Goal: Task Accomplishment & Management: Complete application form

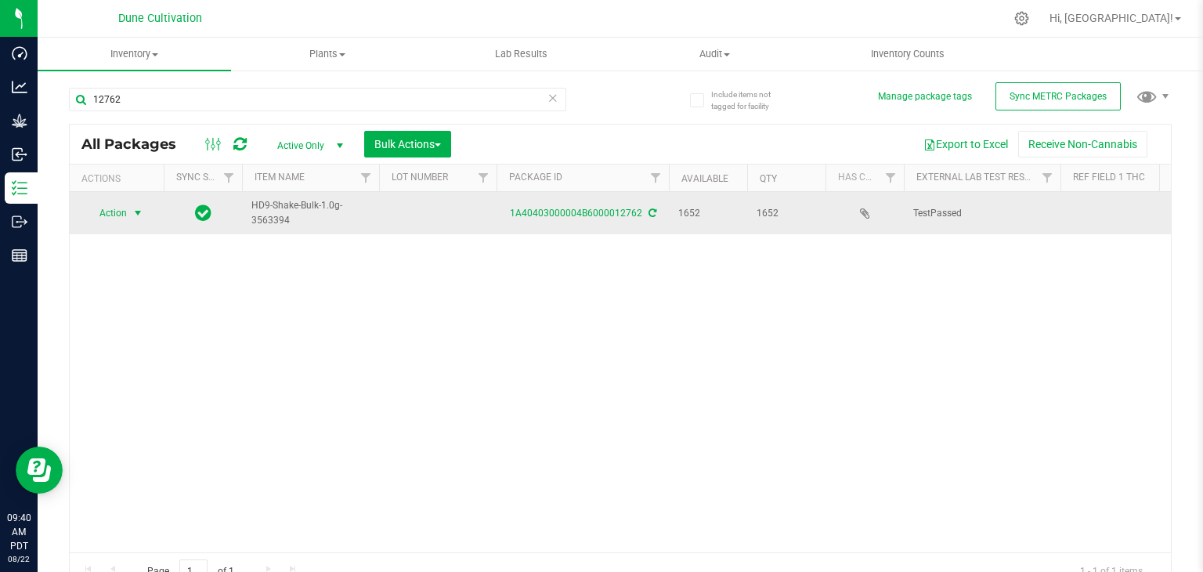
click at [105, 214] on span "Action" at bounding box center [106, 213] width 42 height 22
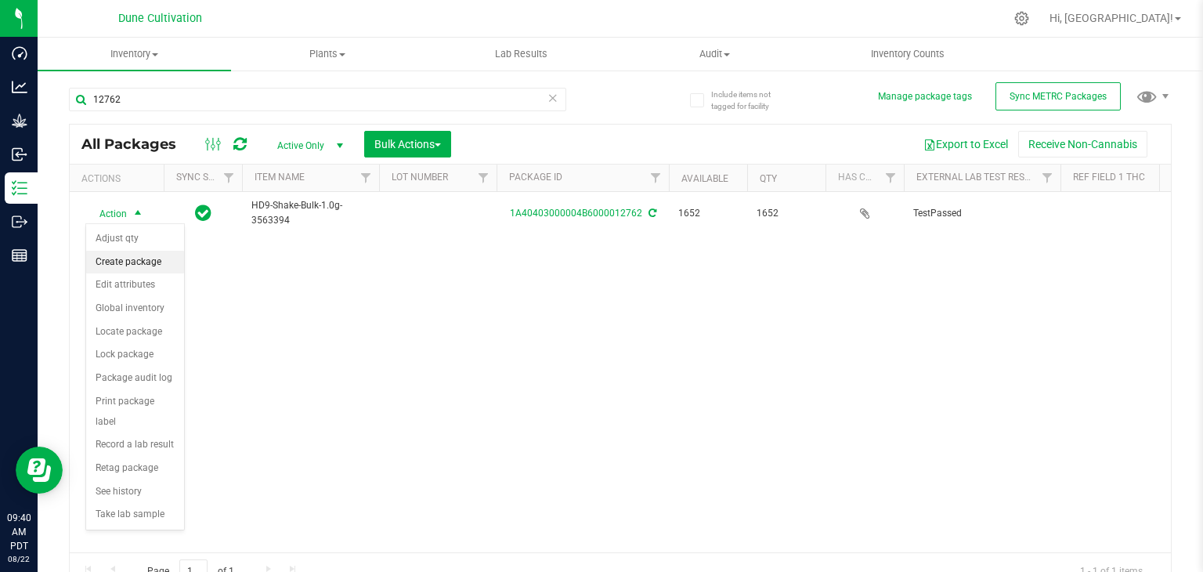
click at [150, 259] on li "Create package" at bounding box center [135, 262] width 98 height 23
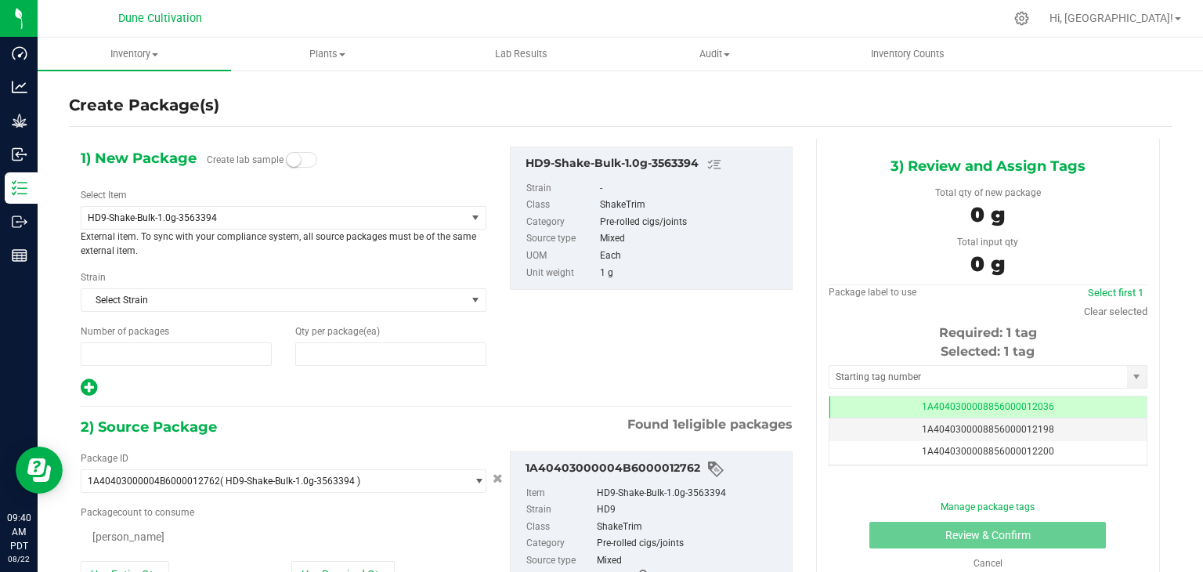
type input "1"
type input "0"
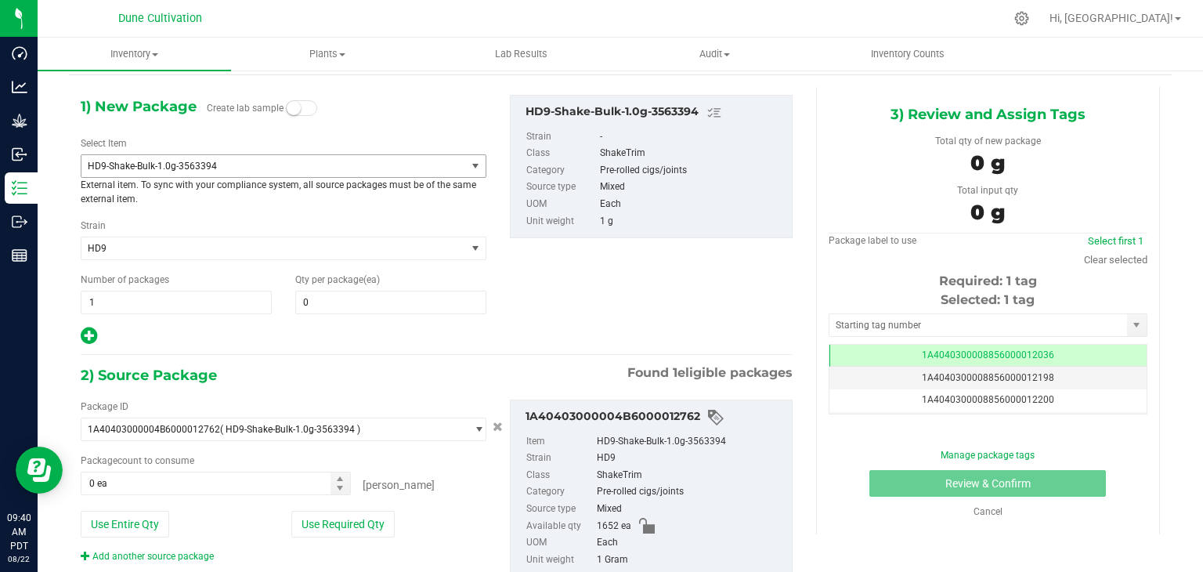
click at [248, 170] on span "HD9-Shake-Bulk-1.0g-3563394" at bounding box center [266, 166] width 357 height 11
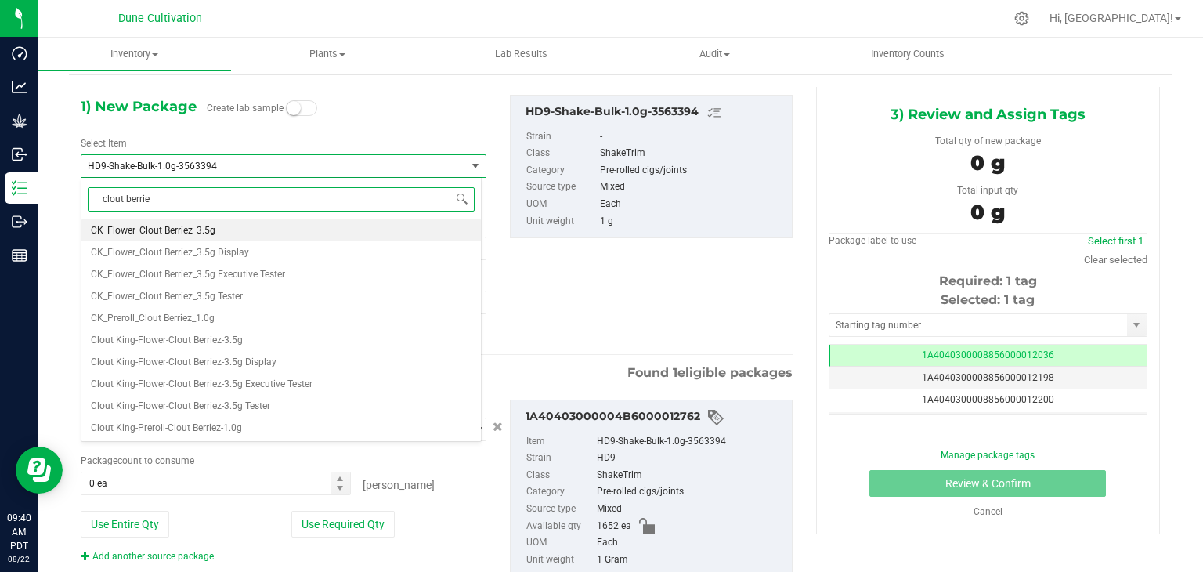
type input "clout berriez"
click at [329, 315] on li "CK_Preroll_Clout Berriez_1.0g" at bounding box center [280, 318] width 399 height 22
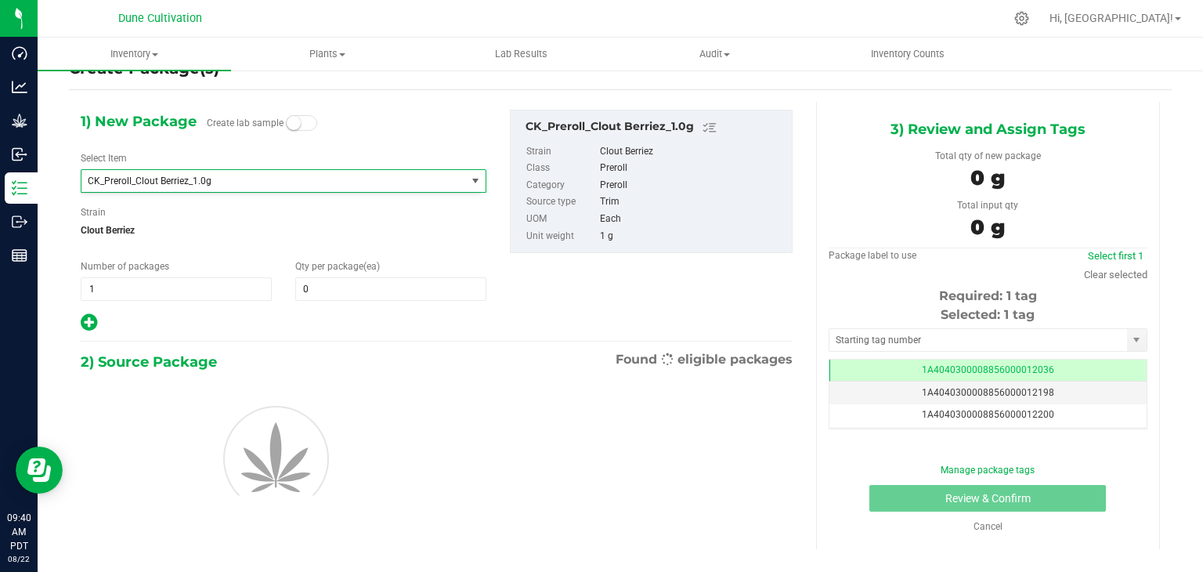
type input "0"
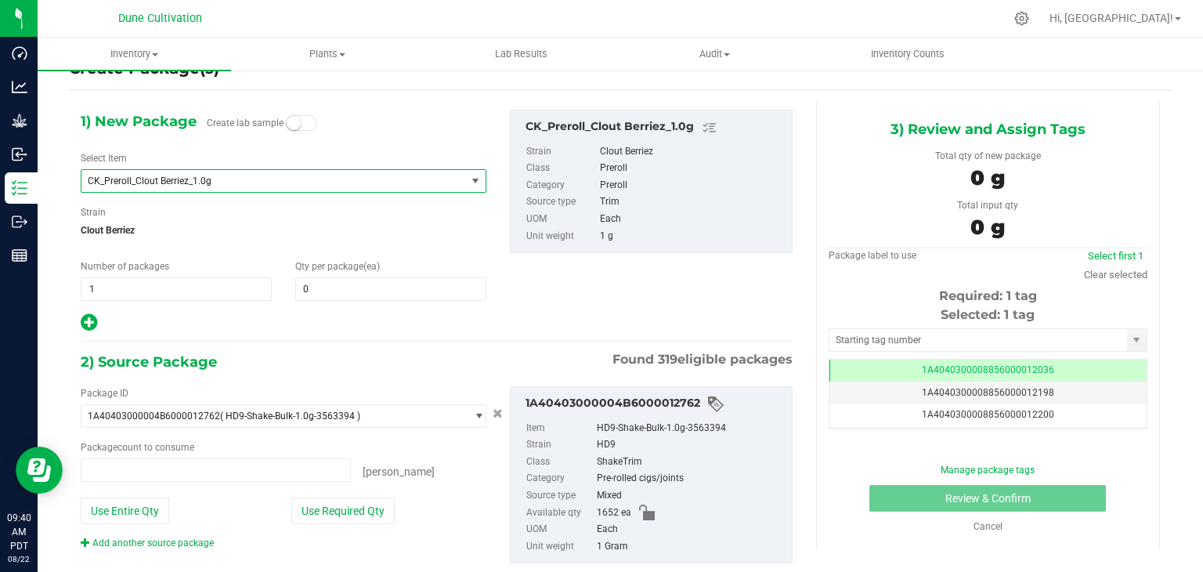
type input "0 ea"
click at [363, 280] on input "0" at bounding box center [391, 289] width 190 height 22
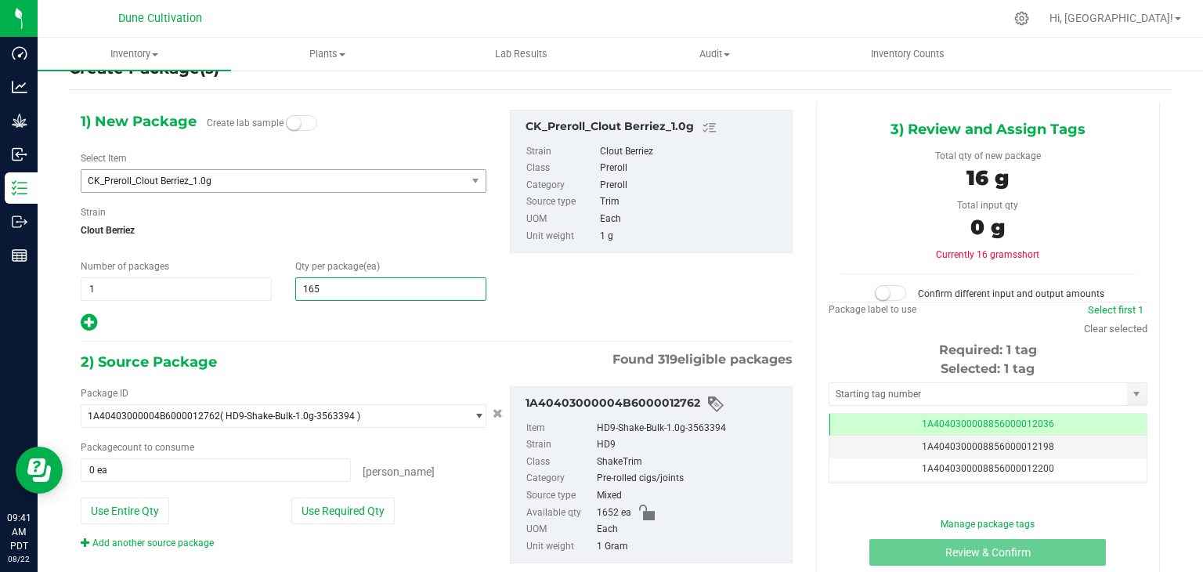
type input "1652"
type input "1,652"
click at [360, 342] on div "1) New Package Create lab sample Select Item CK_Preroll_Clout Berriez_1.0g CK_F…" at bounding box center [436, 349] width 735 height 495
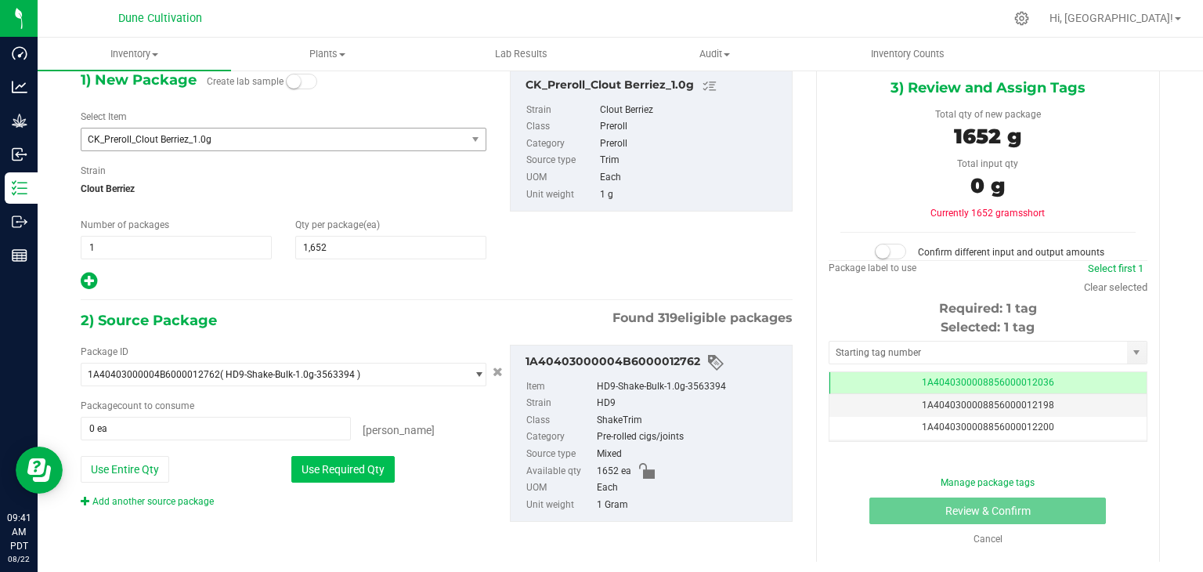
click at [320, 468] on button "Use Required Qty" at bounding box center [342, 469] width 103 height 27
type input "1652 ea"
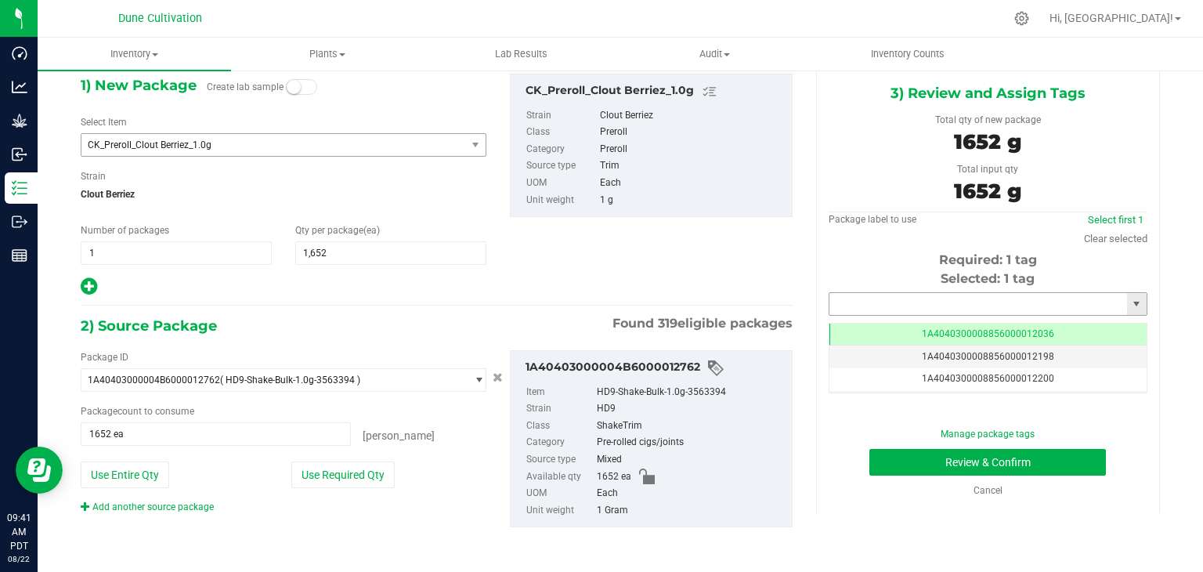
click at [990, 298] on input "text" at bounding box center [978, 304] width 298 height 22
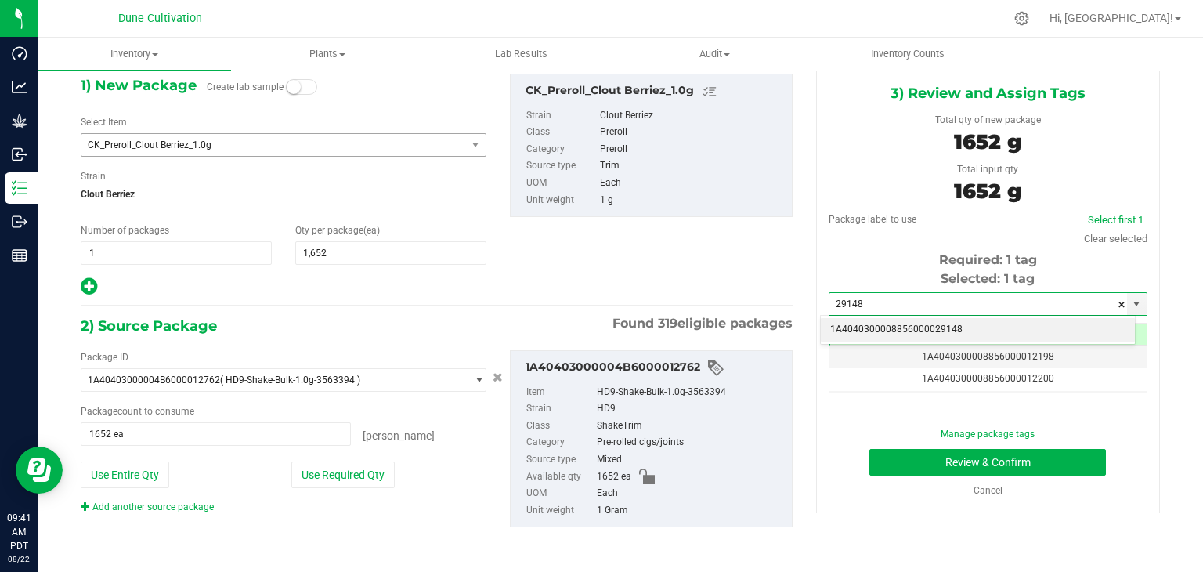
click at [968, 333] on li "1A4040300008856000029148" at bounding box center [978, 329] width 314 height 23
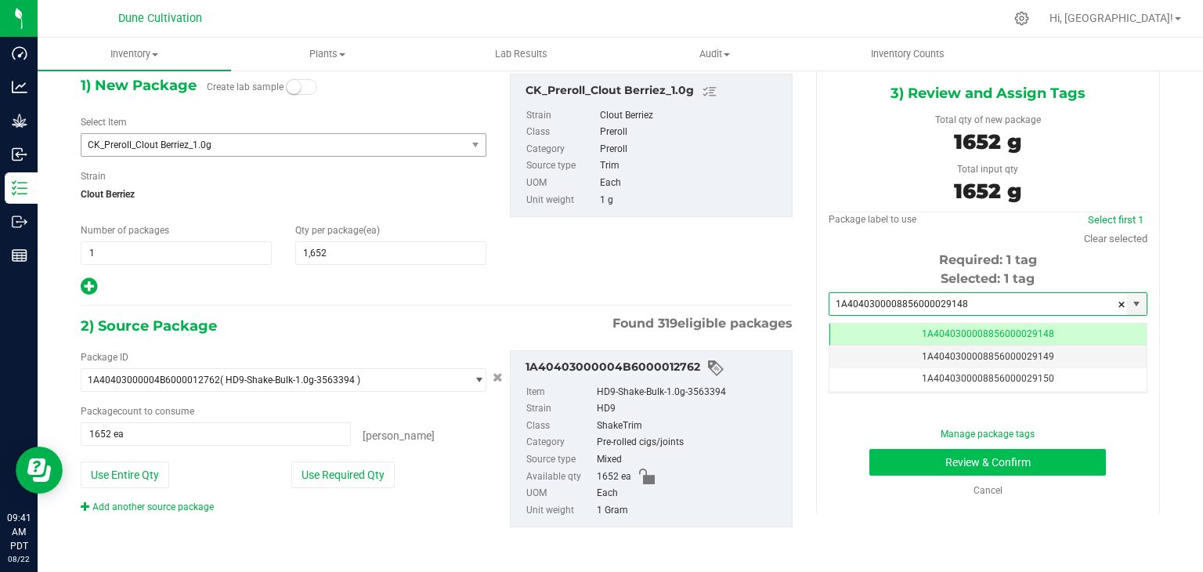
type input "1A4040300008856000029148"
click at [906, 468] on button "Review & Confirm" at bounding box center [987, 462] width 237 height 27
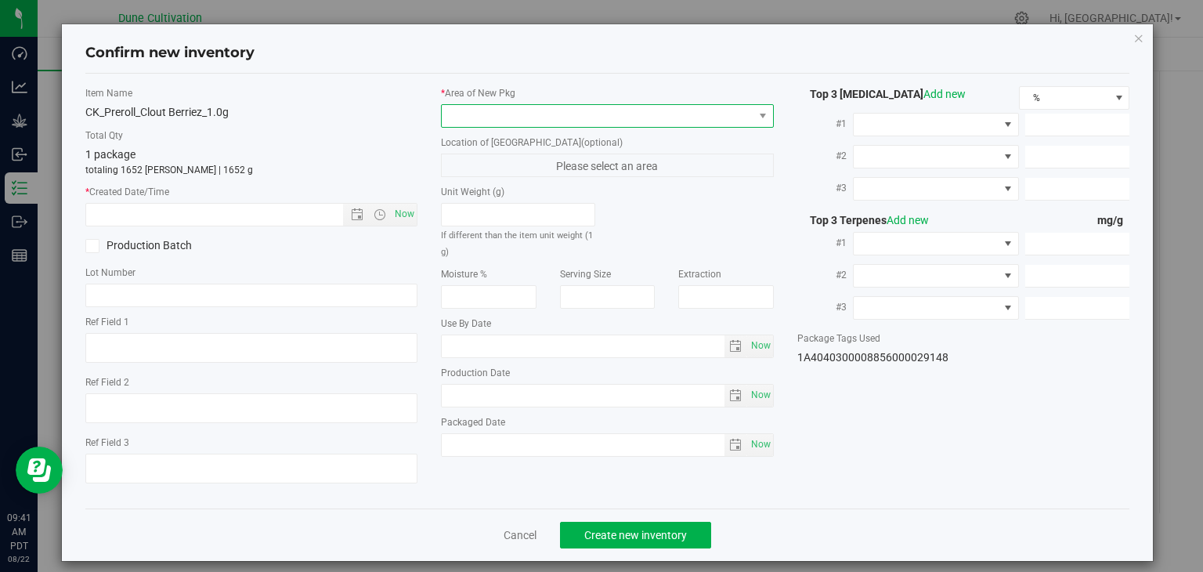
click at [729, 121] on span at bounding box center [598, 116] width 312 height 22
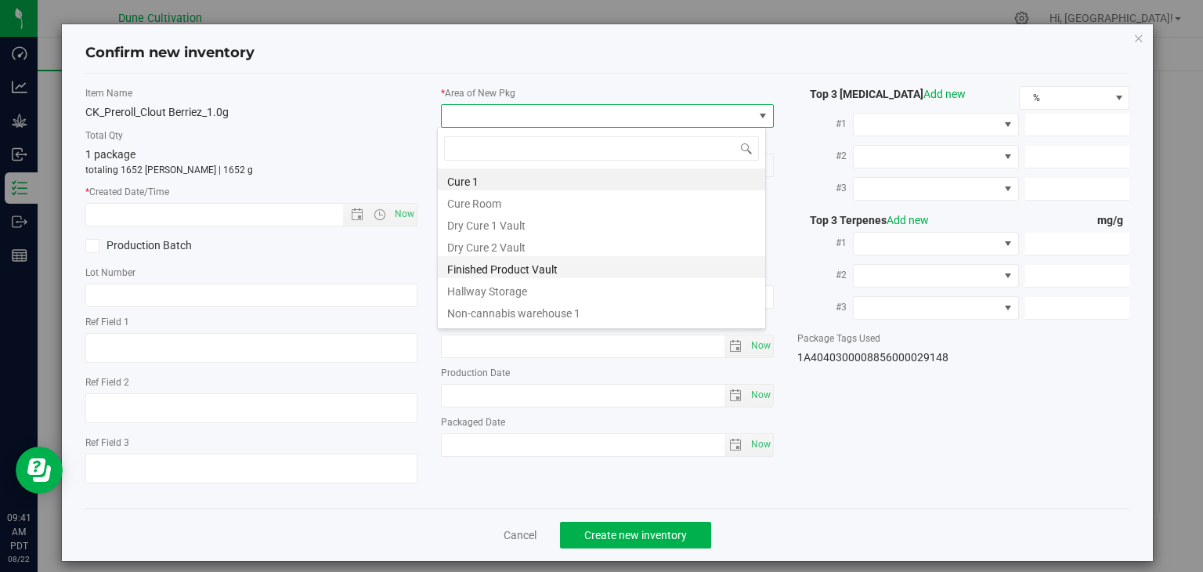
click at [571, 273] on li "Finished Product Vault" at bounding box center [601, 267] width 327 height 22
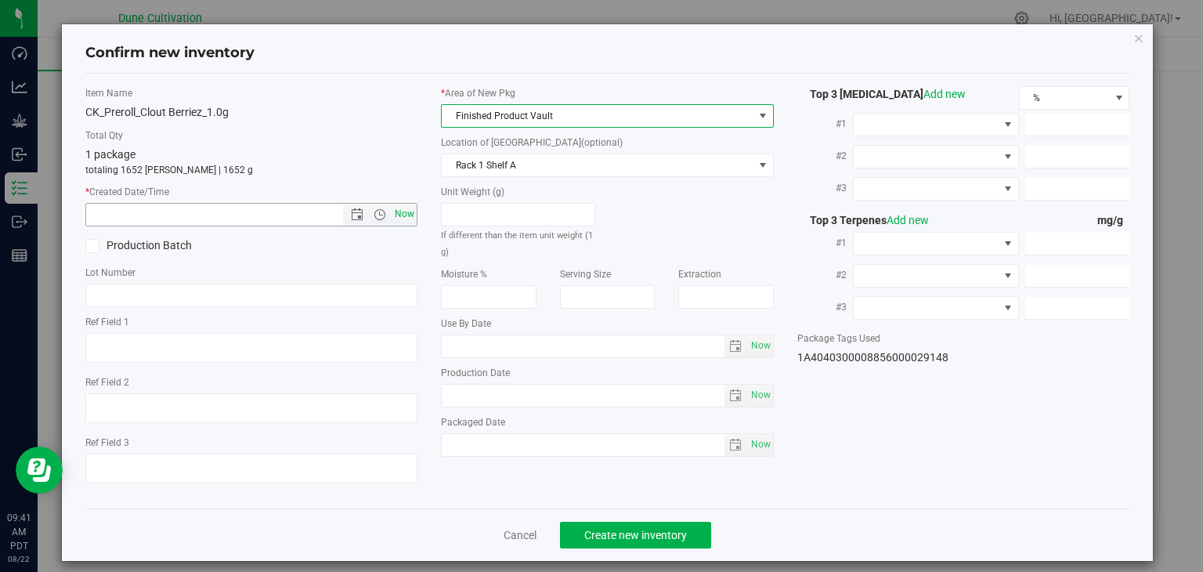
click at [398, 212] on span "Now" at bounding box center [405, 214] width 27 height 23
type input "[DATE] 9:41 AM"
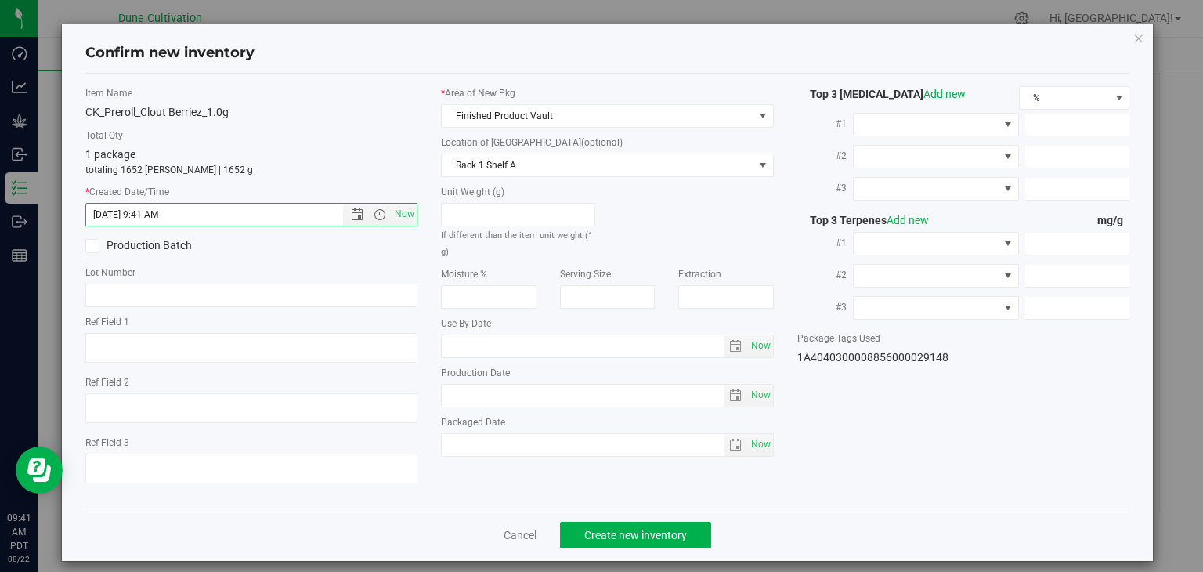
click at [253, 311] on div "Item Name CK_Preroll_Clout Berriez_1.0g Total Qty 1 package totaling 1652 [PERS…" at bounding box center [252, 291] width 356 height 410
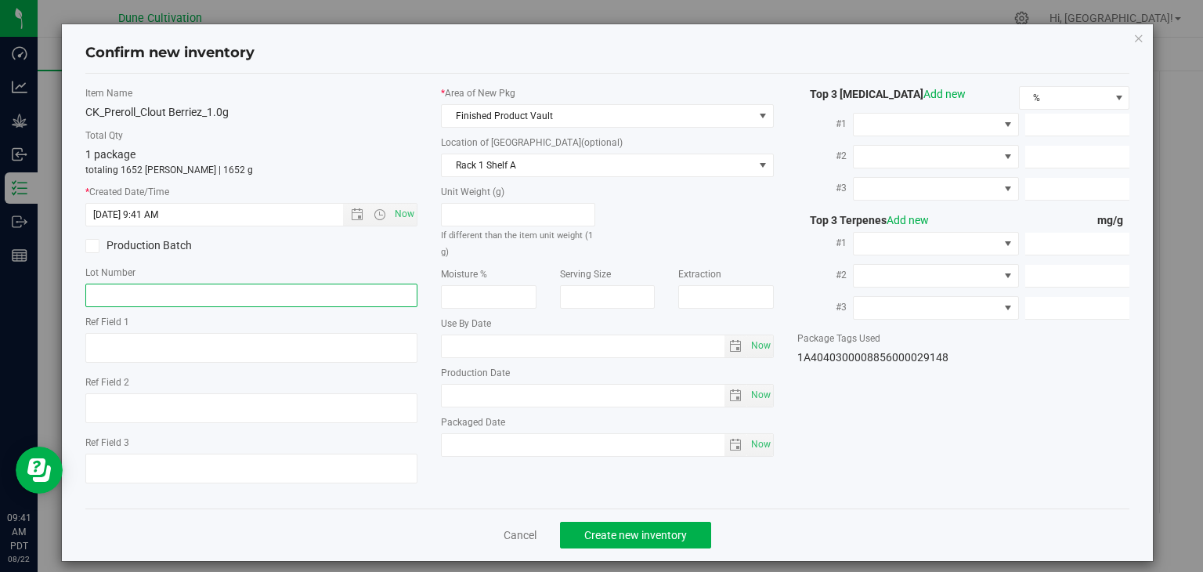
click at [258, 297] on input "text" at bounding box center [251, 295] width 333 height 23
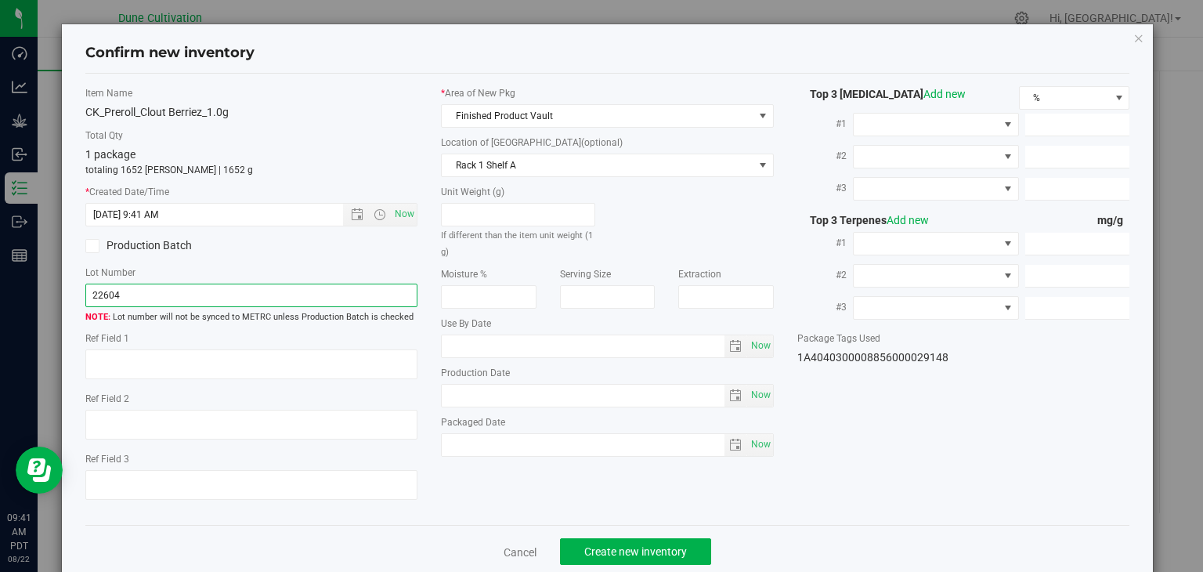
type input "22604"
click at [856, 489] on div "Item Name CK_Preroll_Clout Berriez_1.0g Total Qty 1 package totaling 1652 [PERS…" at bounding box center [608, 299] width 1068 height 427
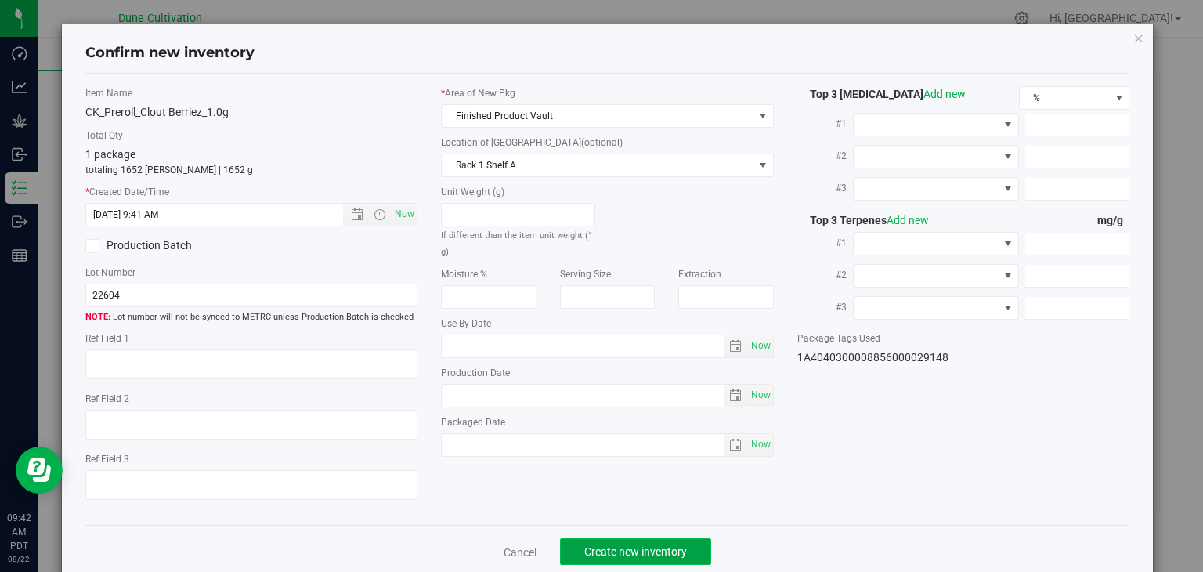
click at [669, 558] on span "Create new inventory" at bounding box center [635, 551] width 103 height 13
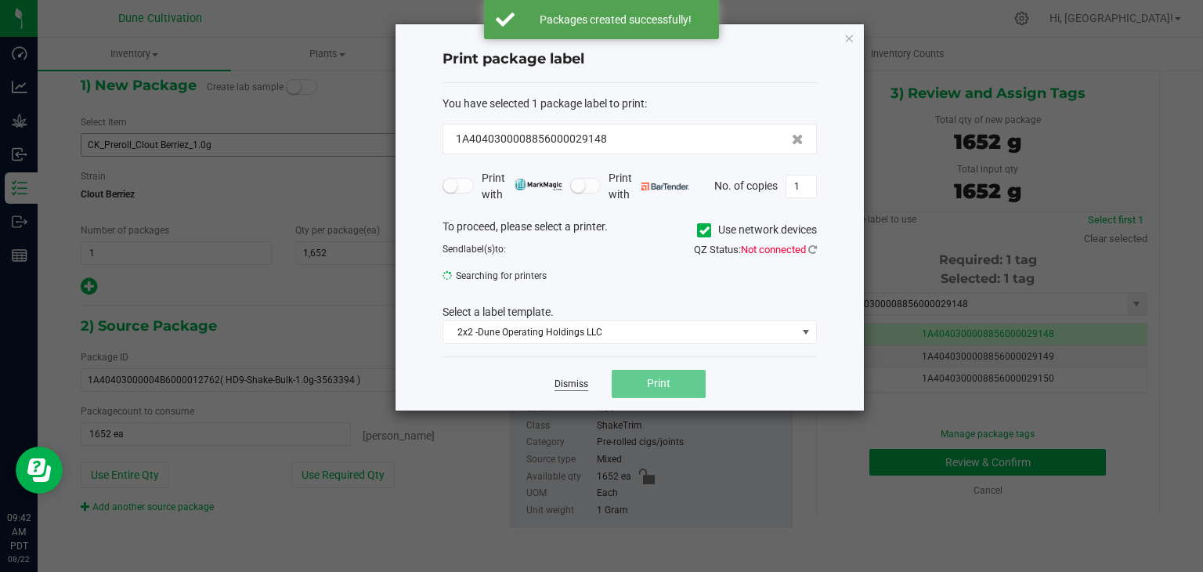
click at [565, 382] on link "Dismiss" at bounding box center [572, 384] width 34 height 13
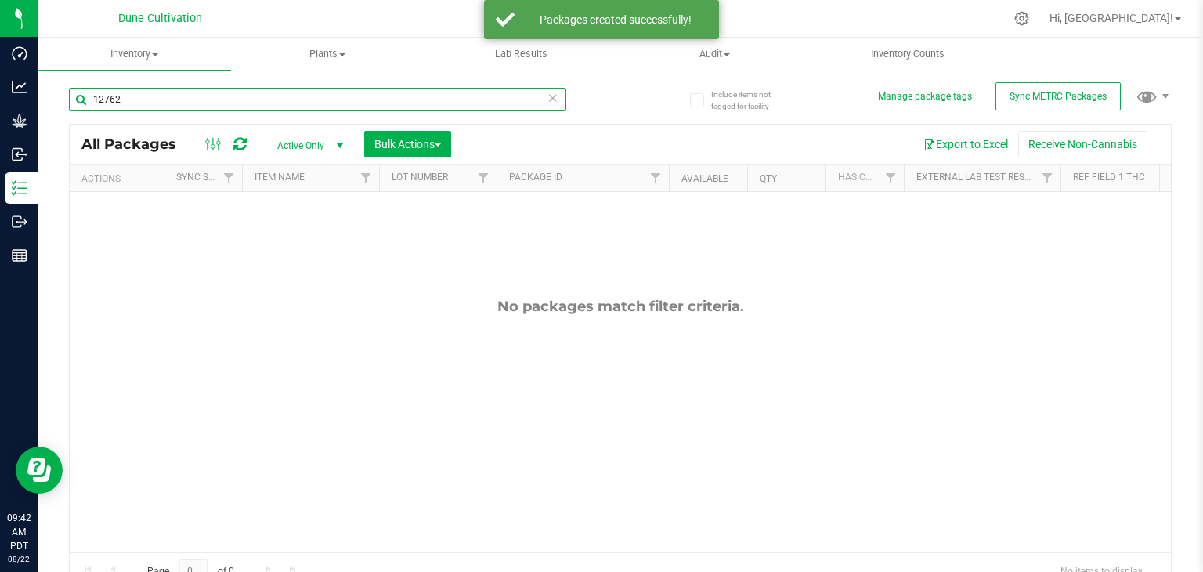
click at [190, 98] on input "12762" at bounding box center [317, 99] width 497 height 23
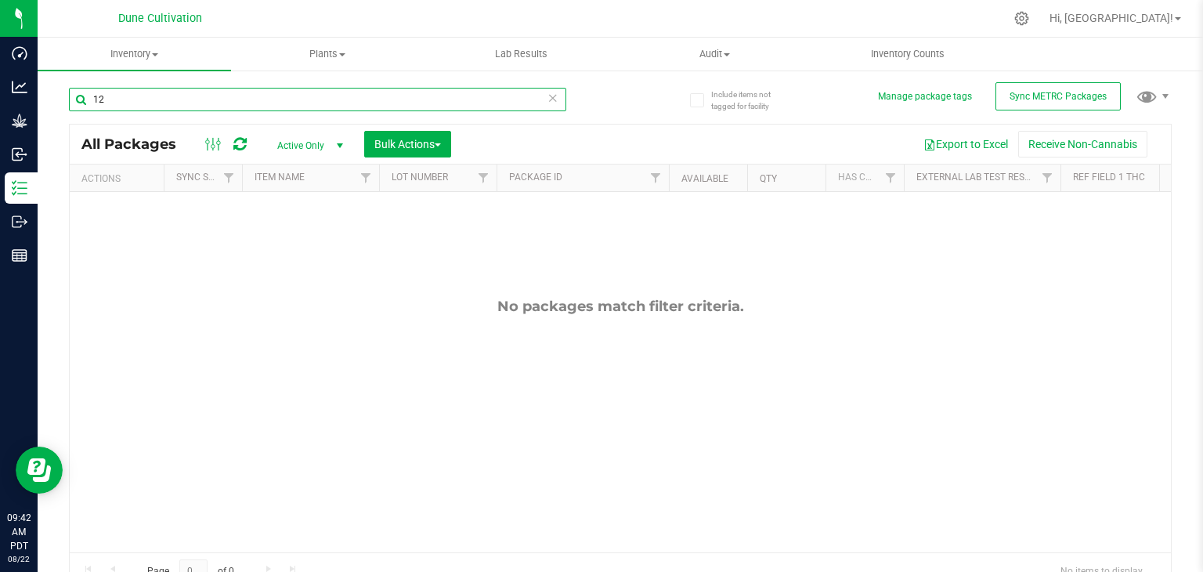
type input "1"
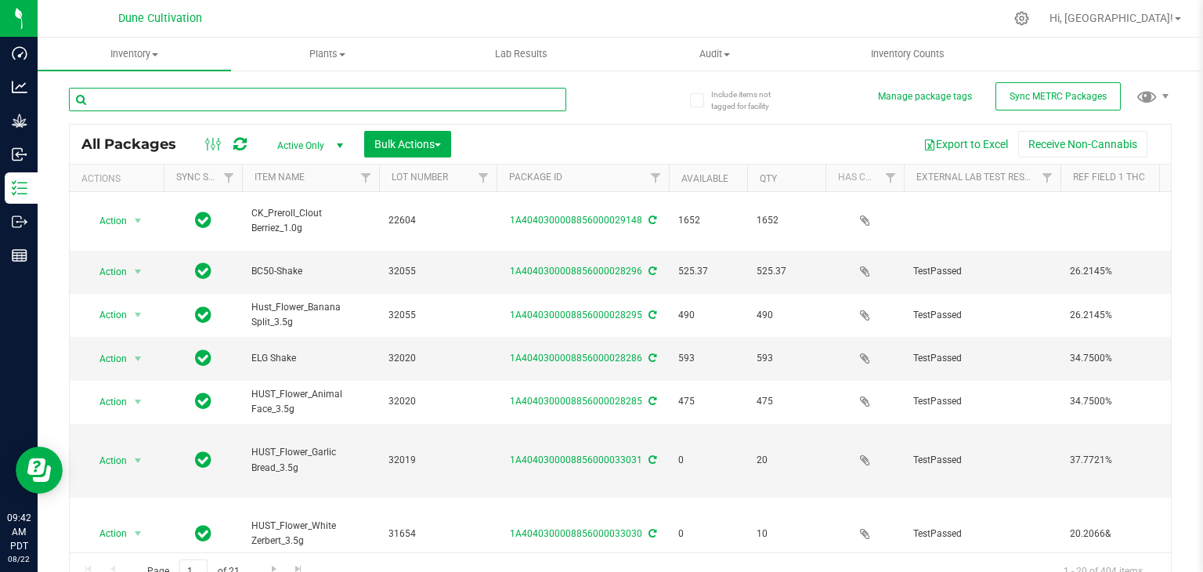
click at [318, 92] on input "text" at bounding box center [317, 99] width 497 height 23
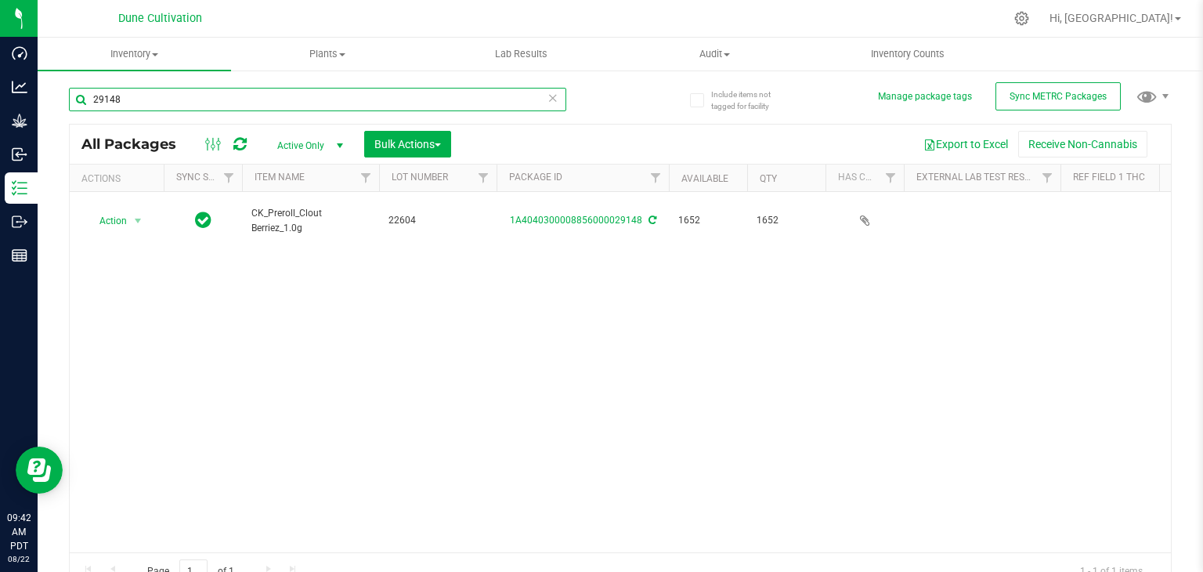
scroll to position [0, 843]
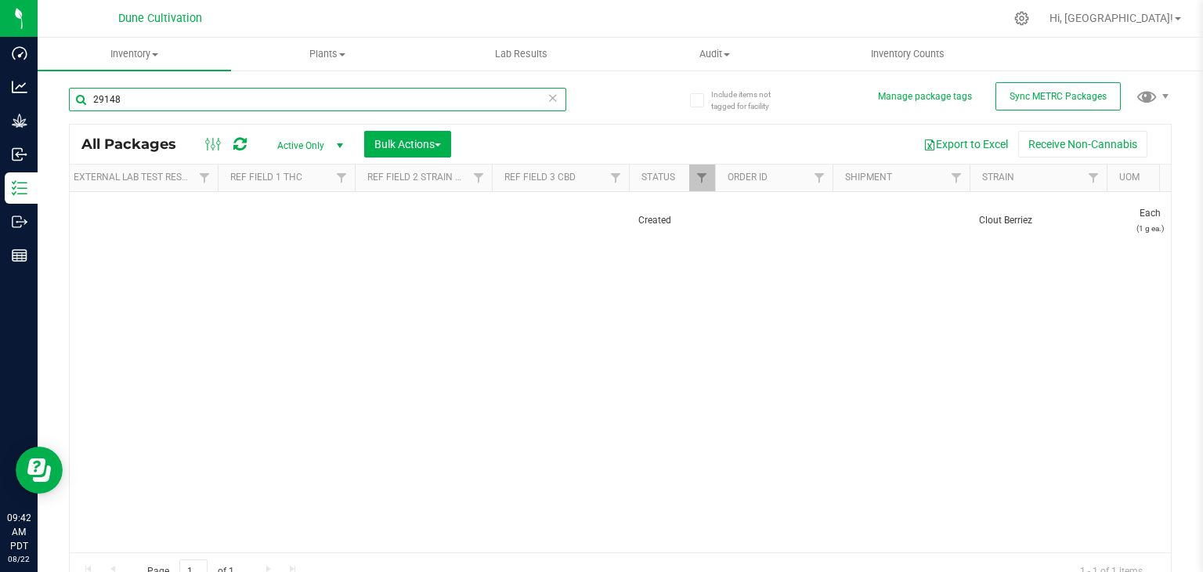
type input "29148"
drag, startPoint x: 357, startPoint y: 566, endPoint x: 461, endPoint y: 557, distance: 103.8
click at [461, 557] on div "Page 1 of 1 1 - 1 of 1 items" at bounding box center [620, 571] width 1101 height 38
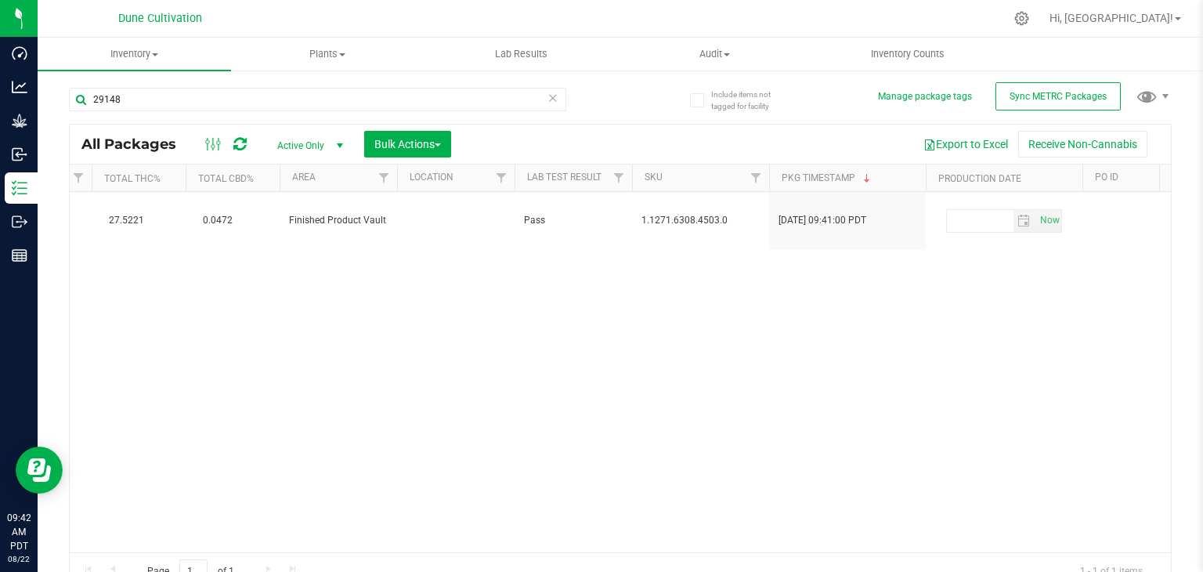
click at [584, 558] on div "Page 1 of 1 1 - 1 of 1 items" at bounding box center [620, 571] width 1101 height 38
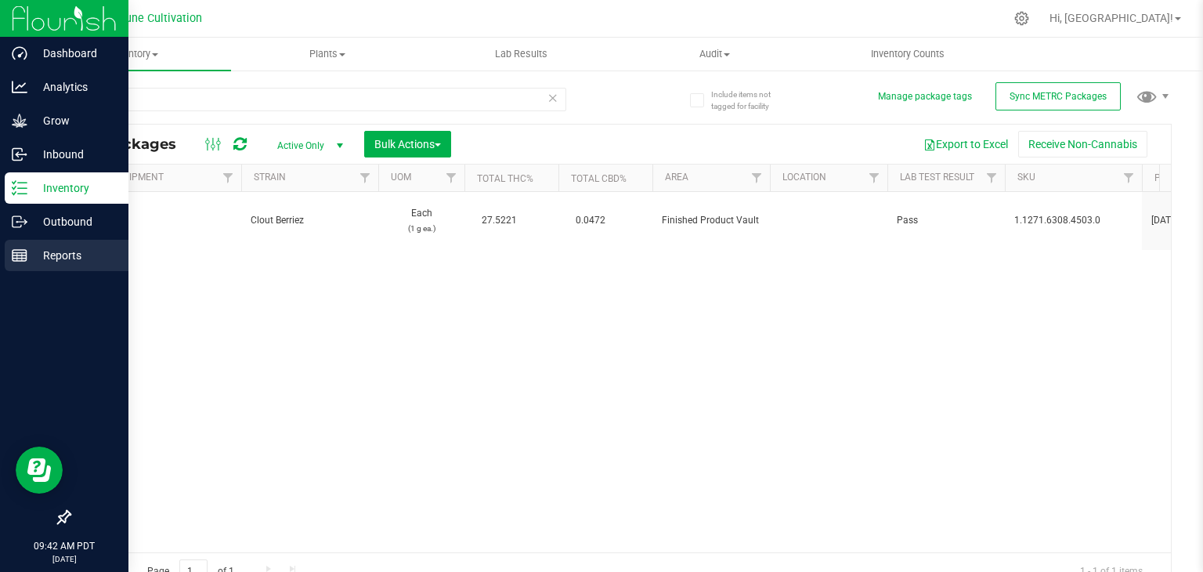
scroll to position [0, 2983]
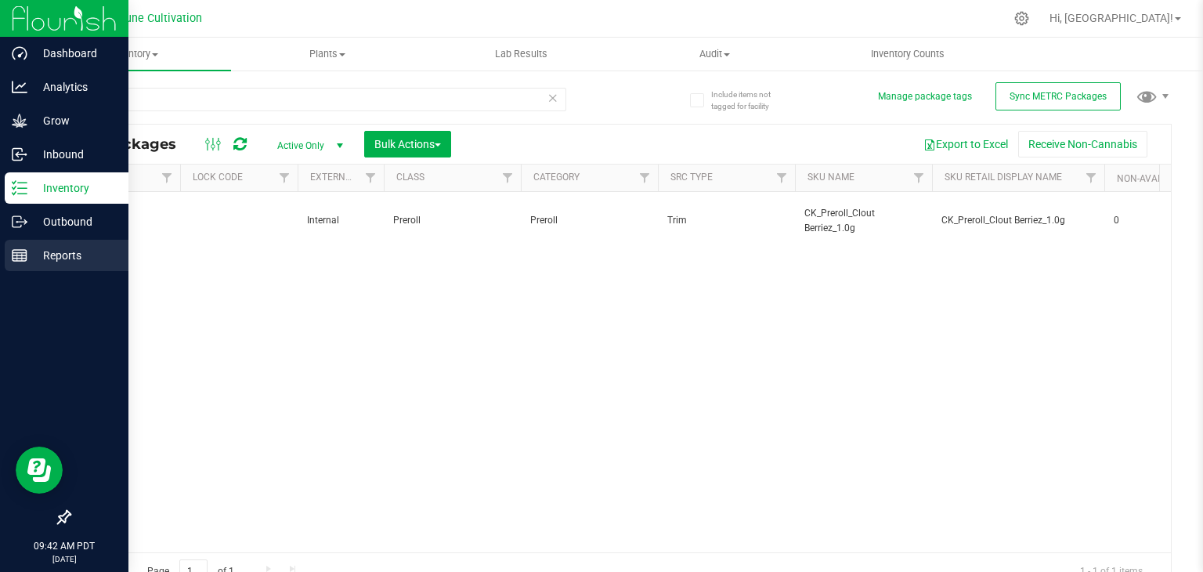
click at [0, 256] on link "Reports" at bounding box center [64, 257] width 128 height 34
